Goal: Task Accomplishment & Management: Complete application form

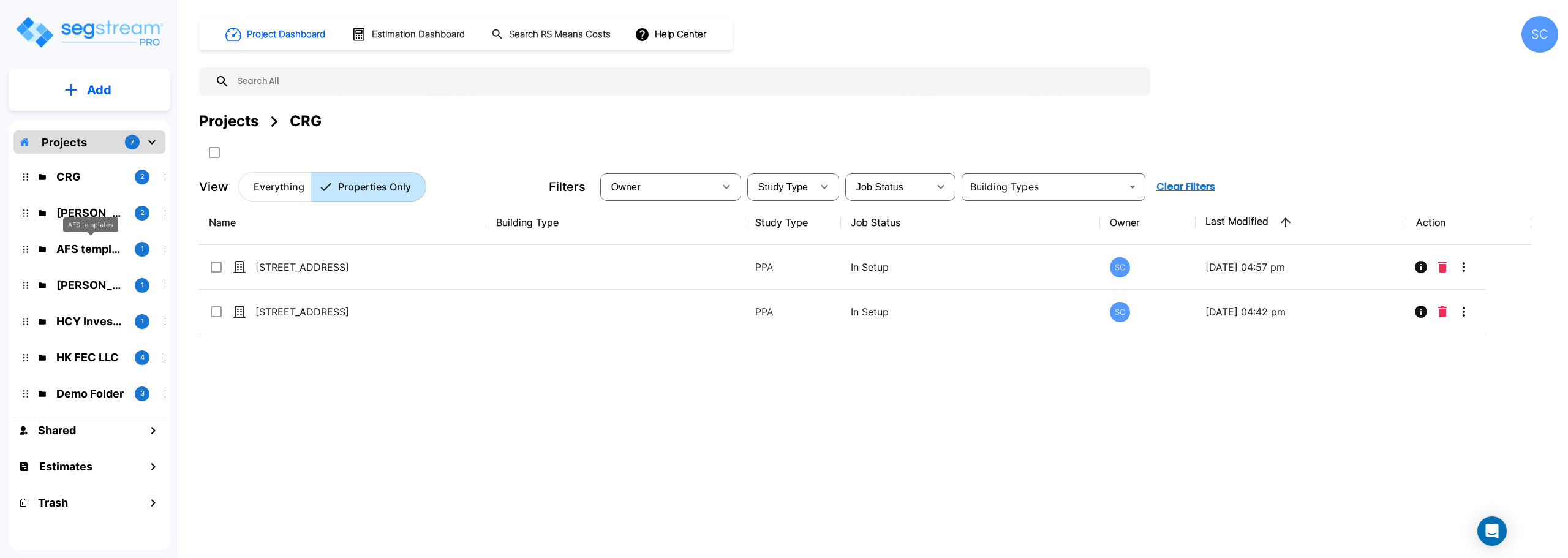
click at [84, 247] on p "AFS templates" at bounding box center [90, 249] width 69 height 17
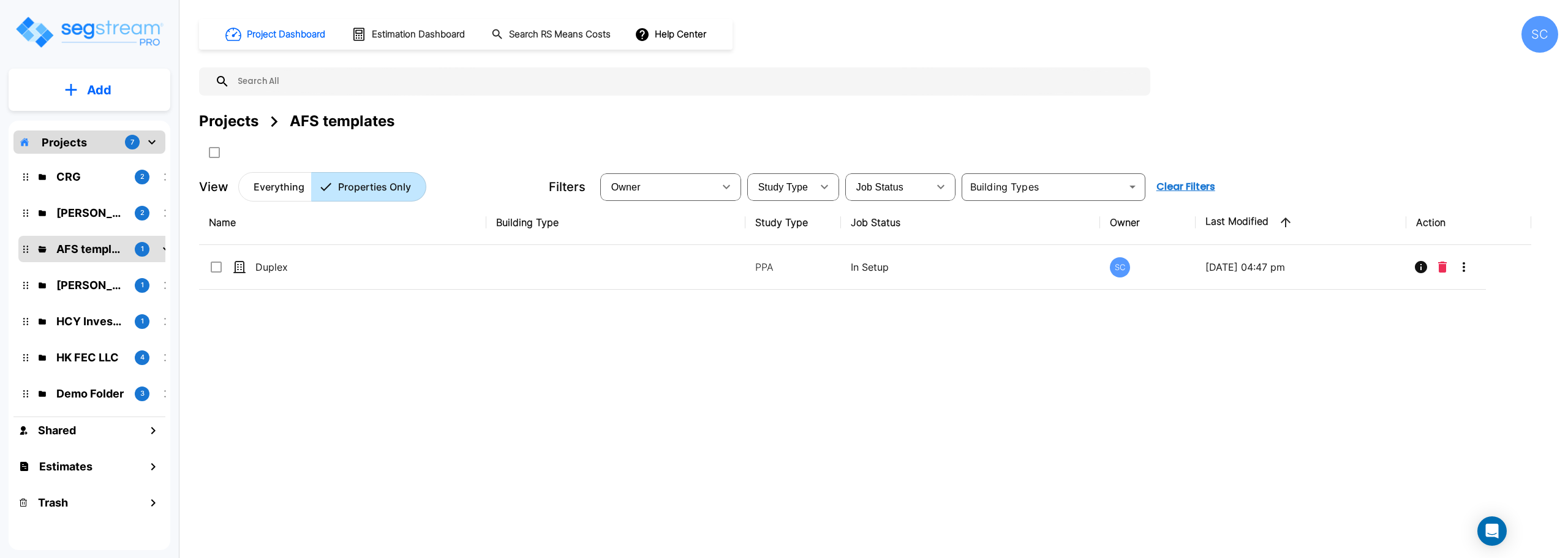
click at [120, 103] on button "Add" at bounding box center [89, 90] width 162 height 36
click at [103, 160] on p "Add Property" at bounding box center [97, 158] width 63 height 14
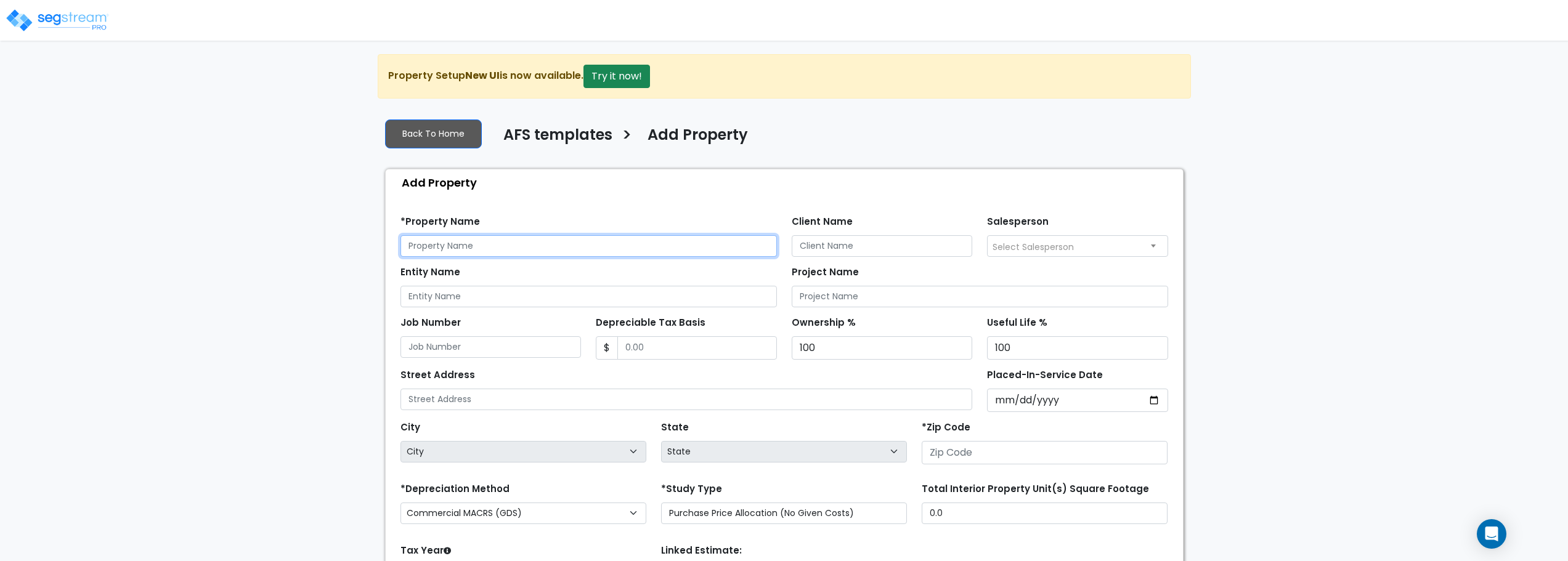
click at [498, 249] on input "text" at bounding box center [588, 246] width 376 height 21
type input "Testing 123"
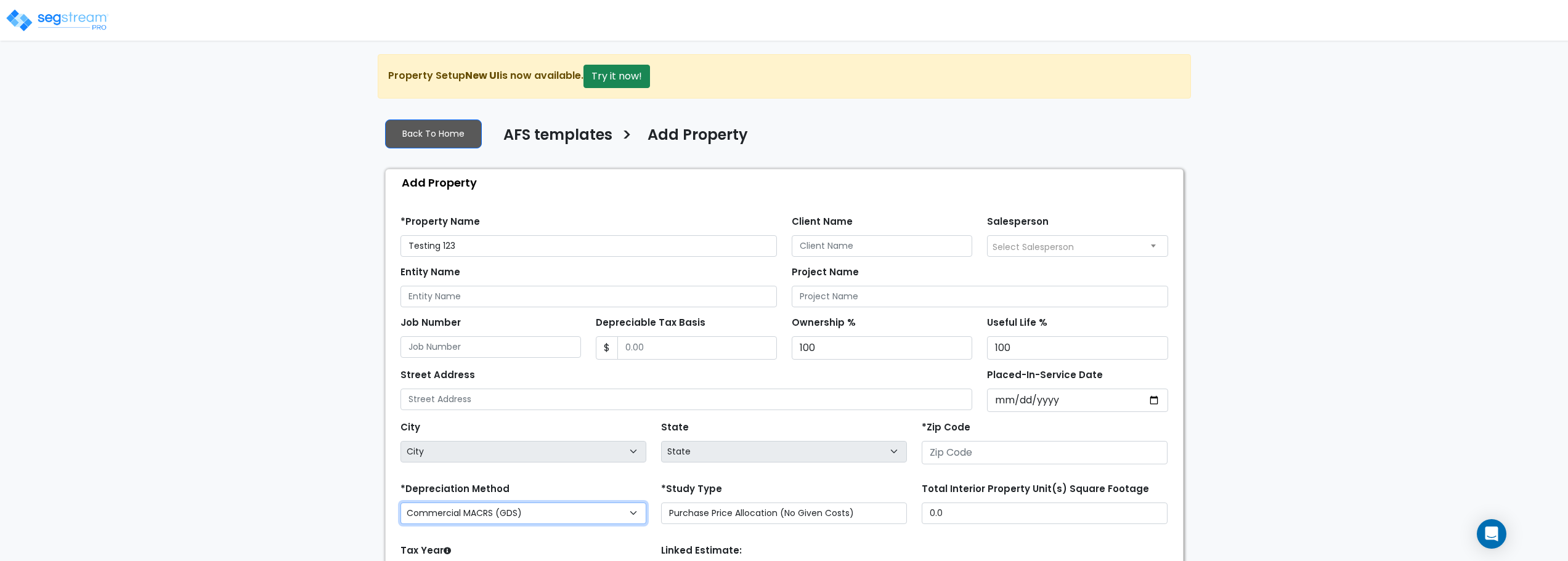
select select "National Average"
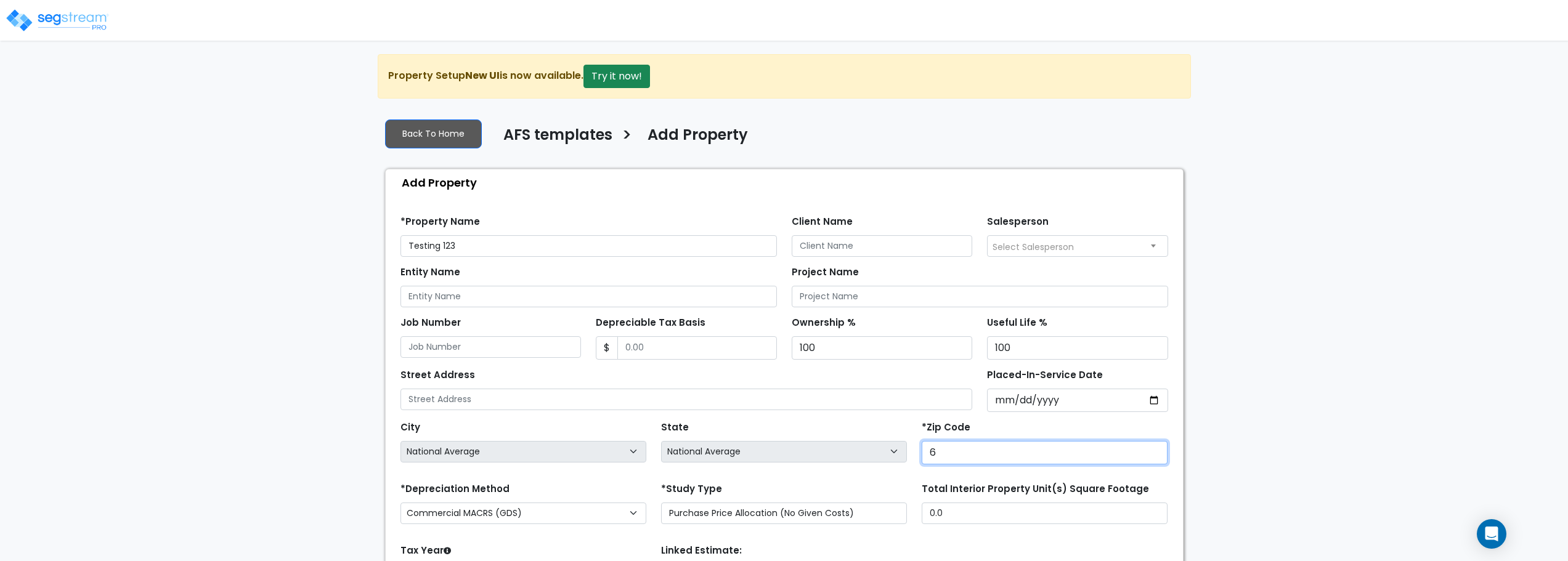
type input "65"
select select "MO"
type input "65804"
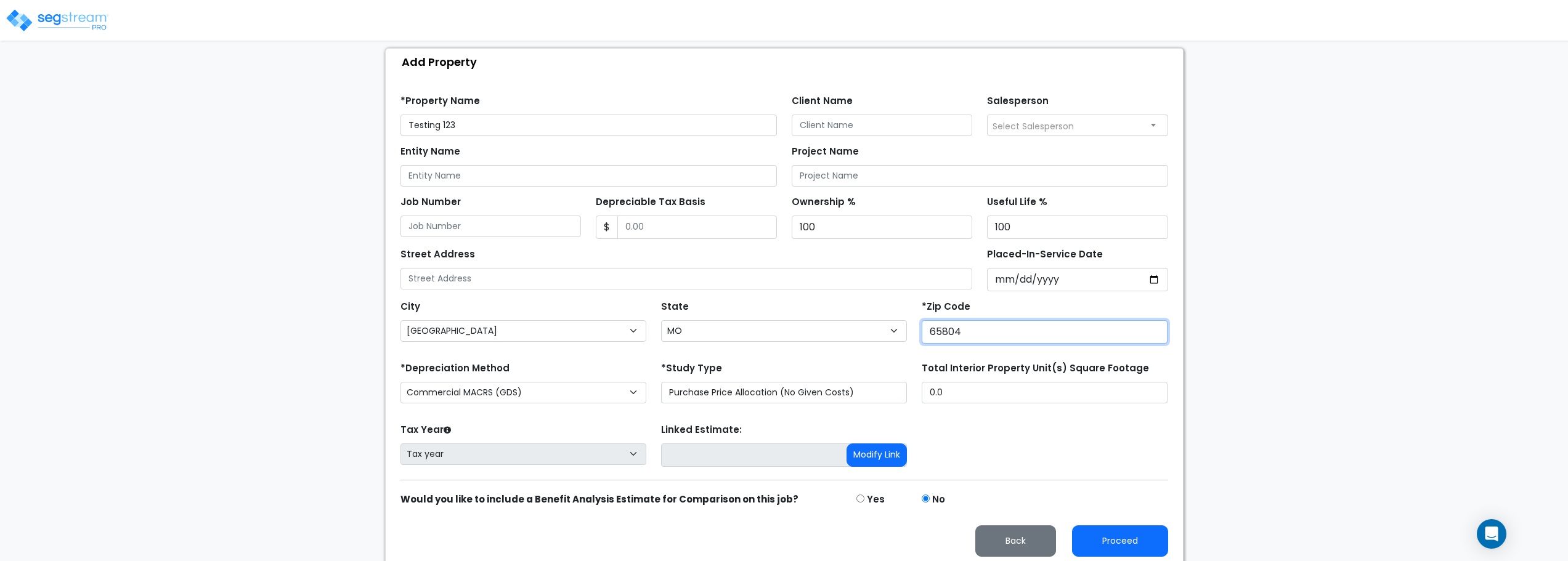
scroll to position [127, 0]
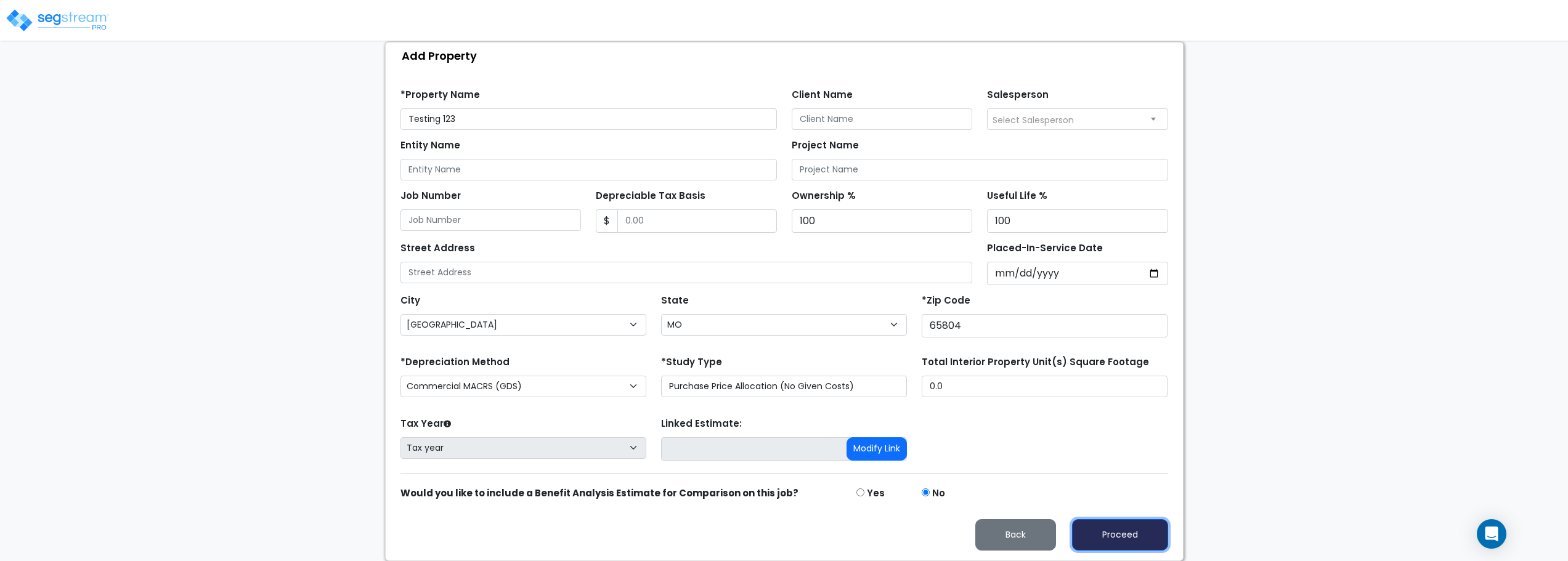
click at [1096, 534] on button "Proceed" at bounding box center [1120, 535] width 96 height 32
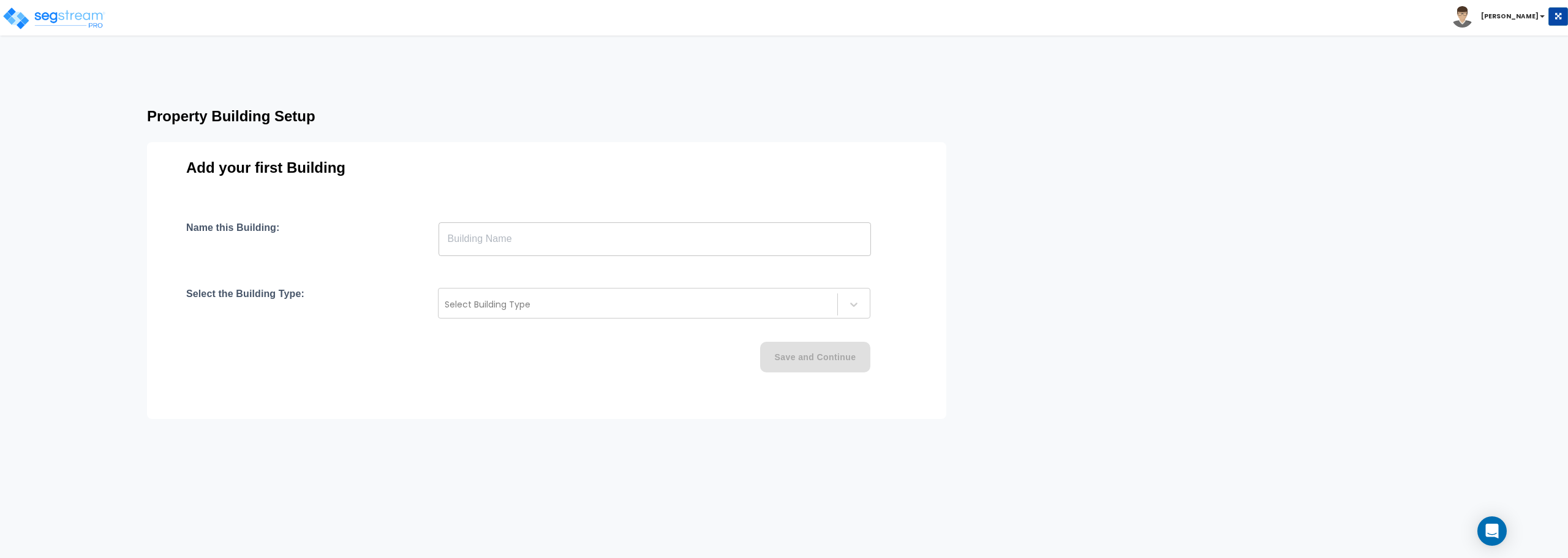
click at [562, 234] on input "text" at bounding box center [654, 239] width 432 height 34
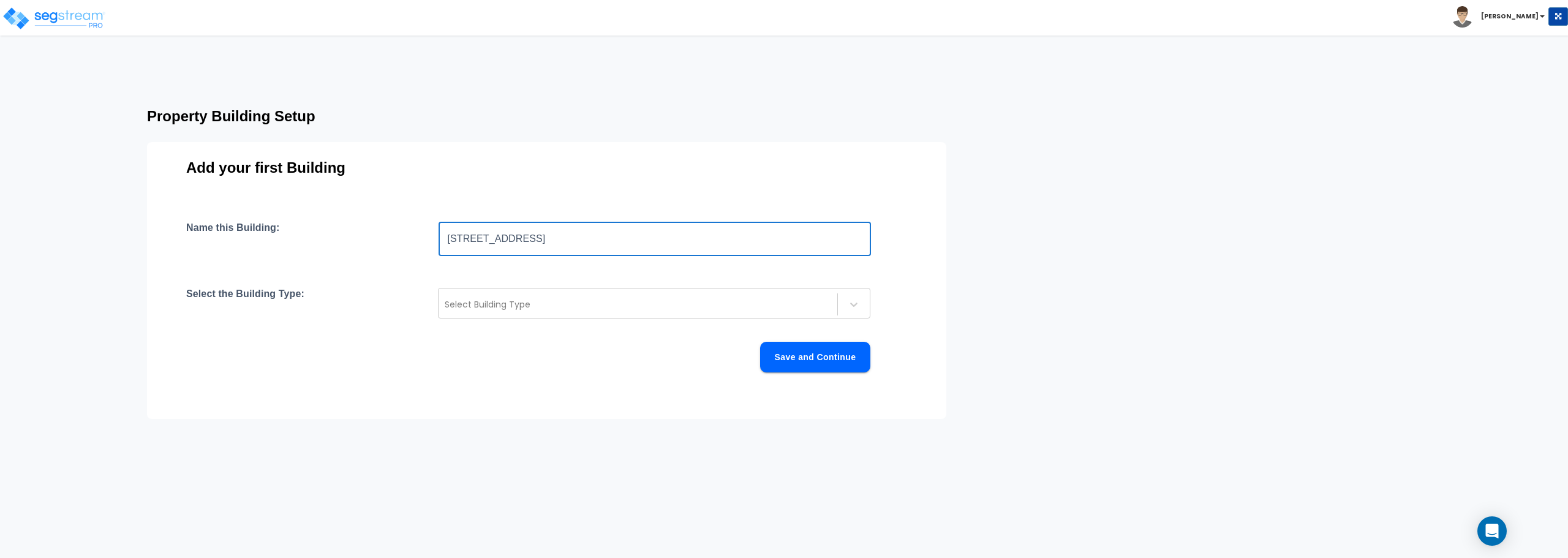
drag, startPoint x: 564, startPoint y: 249, endPoint x: 189, endPoint y: 240, distance: 375.1
click at [189, 240] on div "Name this Building: 222 Eagle Circle ​" at bounding box center [547, 239] width 720 height 34
type input "TeSt"
click at [601, 301] on div at bounding box center [638, 304] width 386 height 14
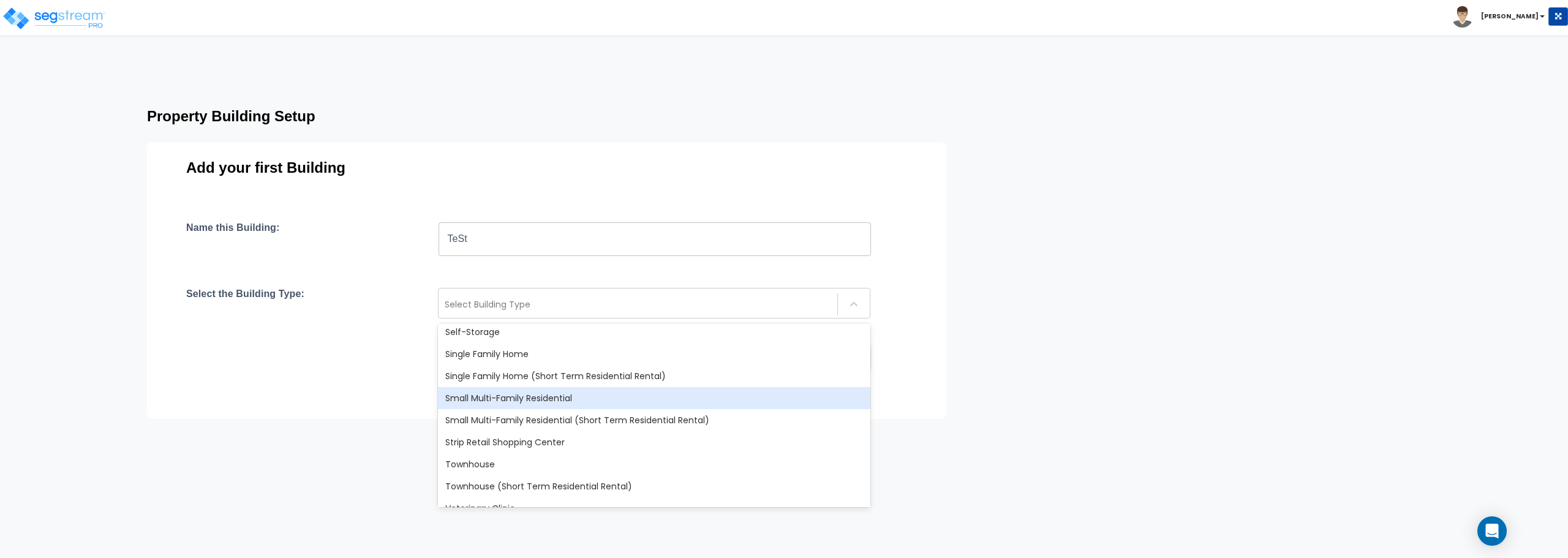
scroll to position [1057, 0]
